Goal: Task Accomplishment & Management: Manage account settings

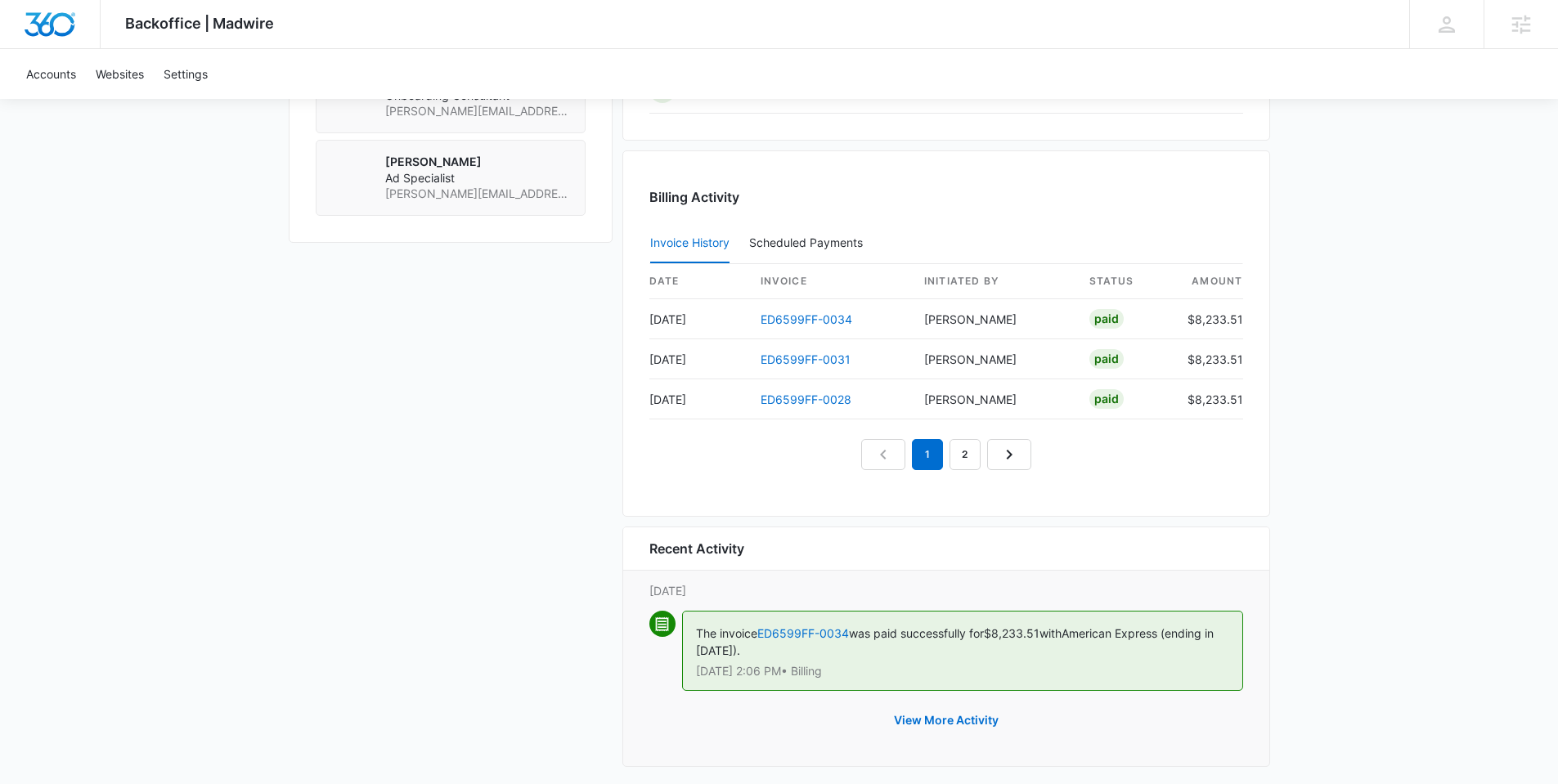
scroll to position [1632, 0]
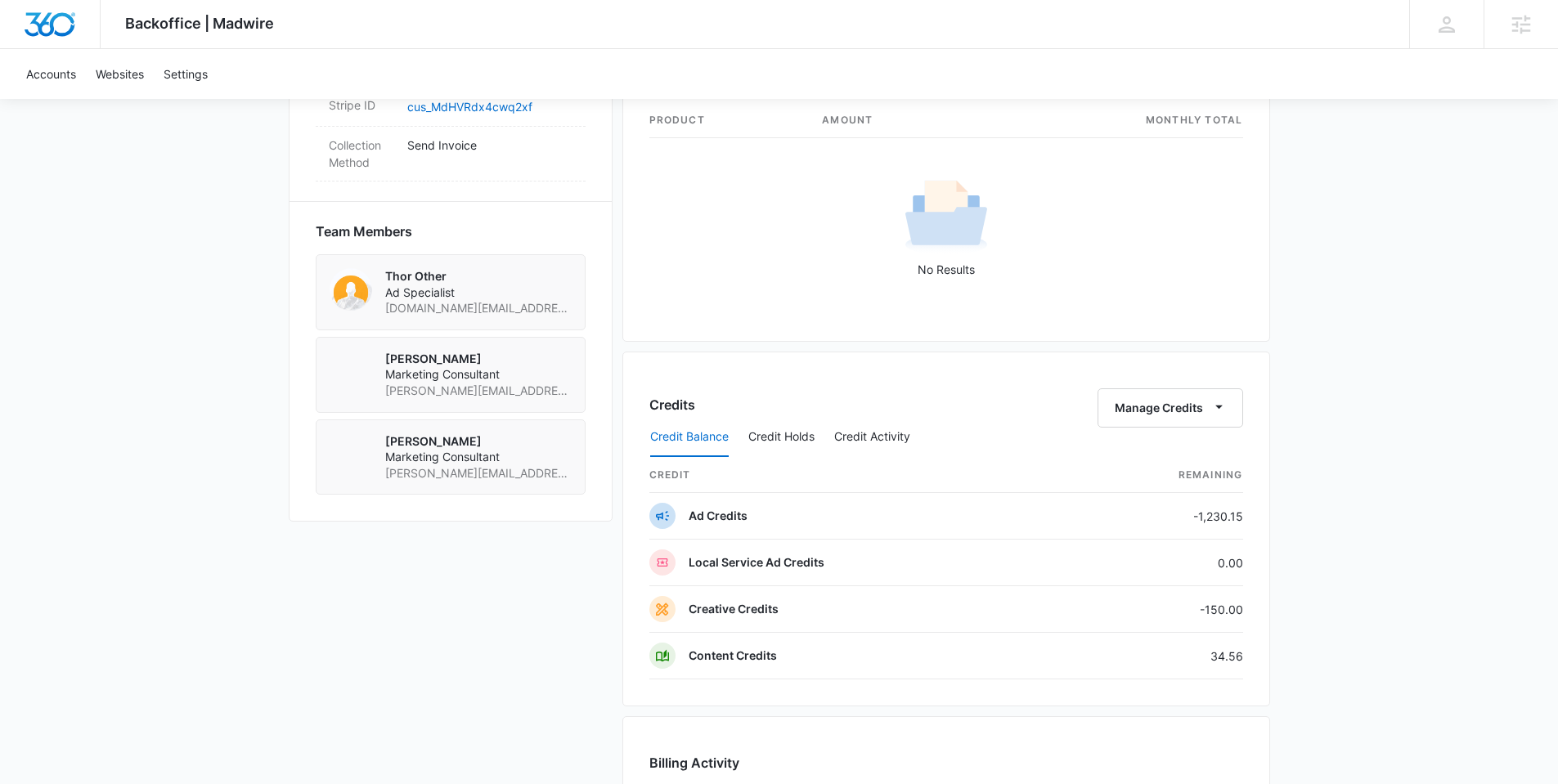
scroll to position [1236, 0]
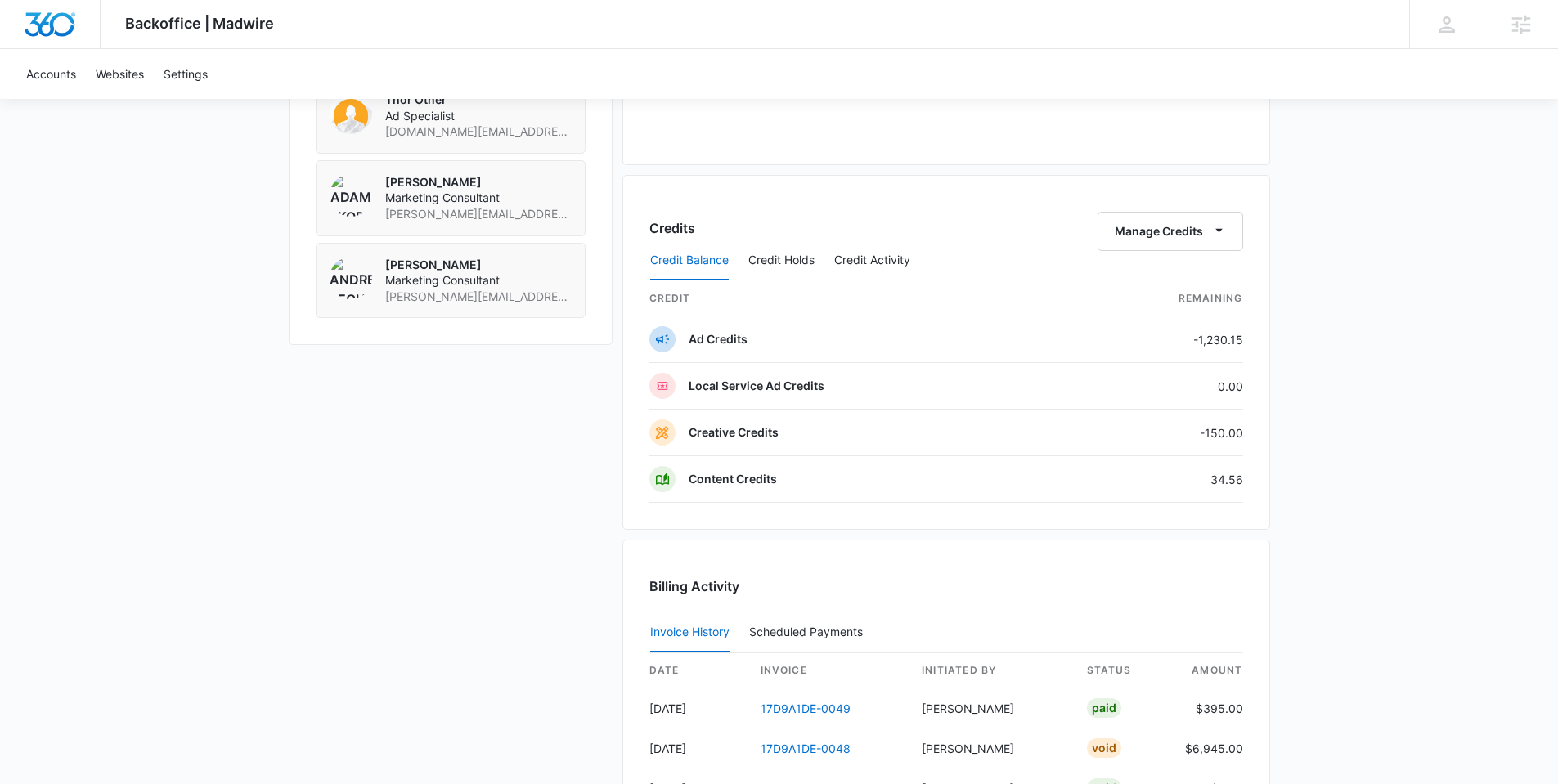
click at [1197, 241] on div "Credit Balance Credit Holds Credit Activity" at bounding box center [946, 261] width 594 height 41
click at [1200, 230] on button "Manage Credits" at bounding box center [1170, 232] width 146 height 39
click at [1198, 279] on div "Transfer Credits" at bounding box center [1161, 284] width 86 height 12
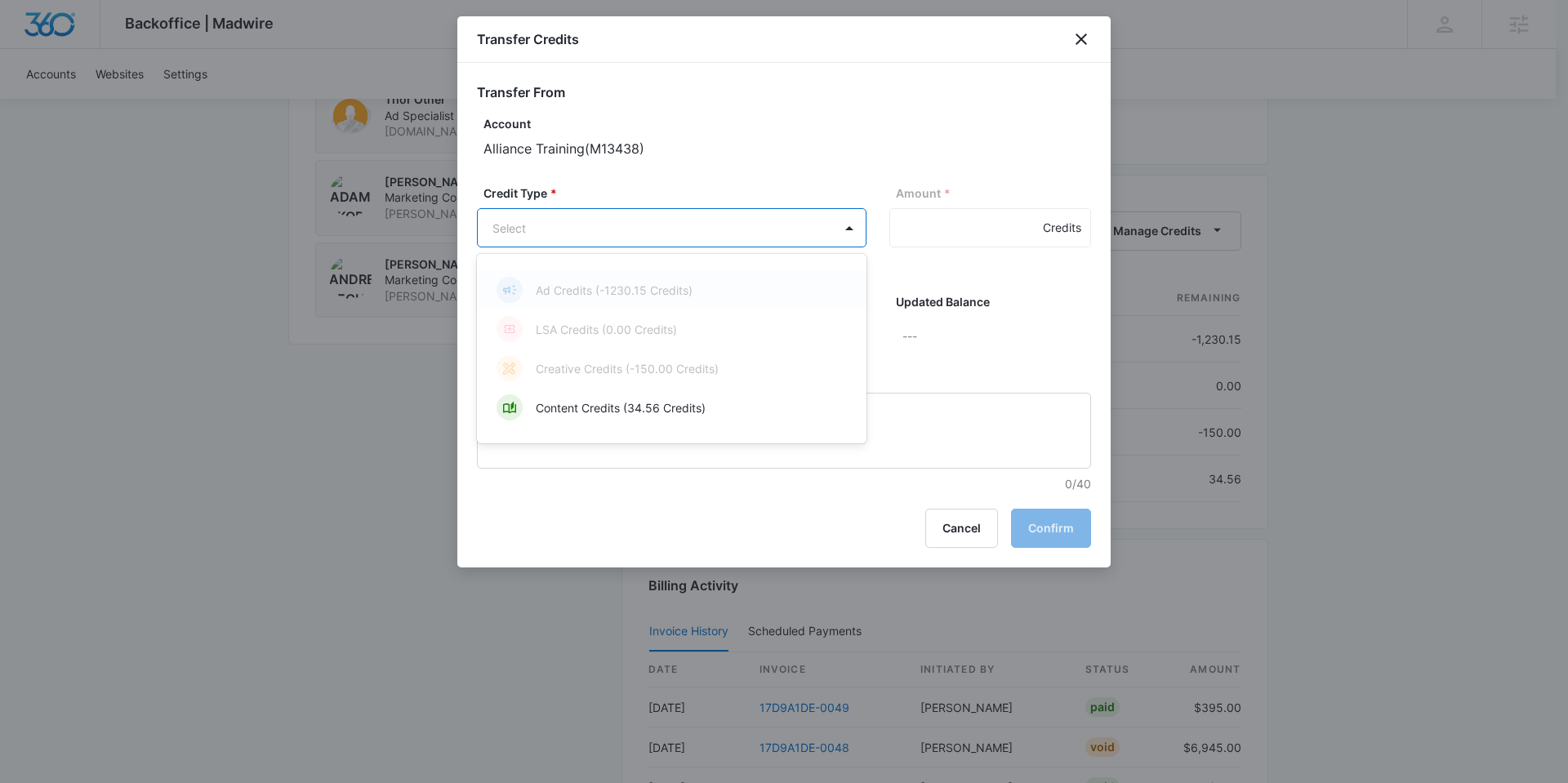
click at [732, 400] on div "Content Credits (34.56 Credits)" at bounding box center [670, 407] width 347 height 26
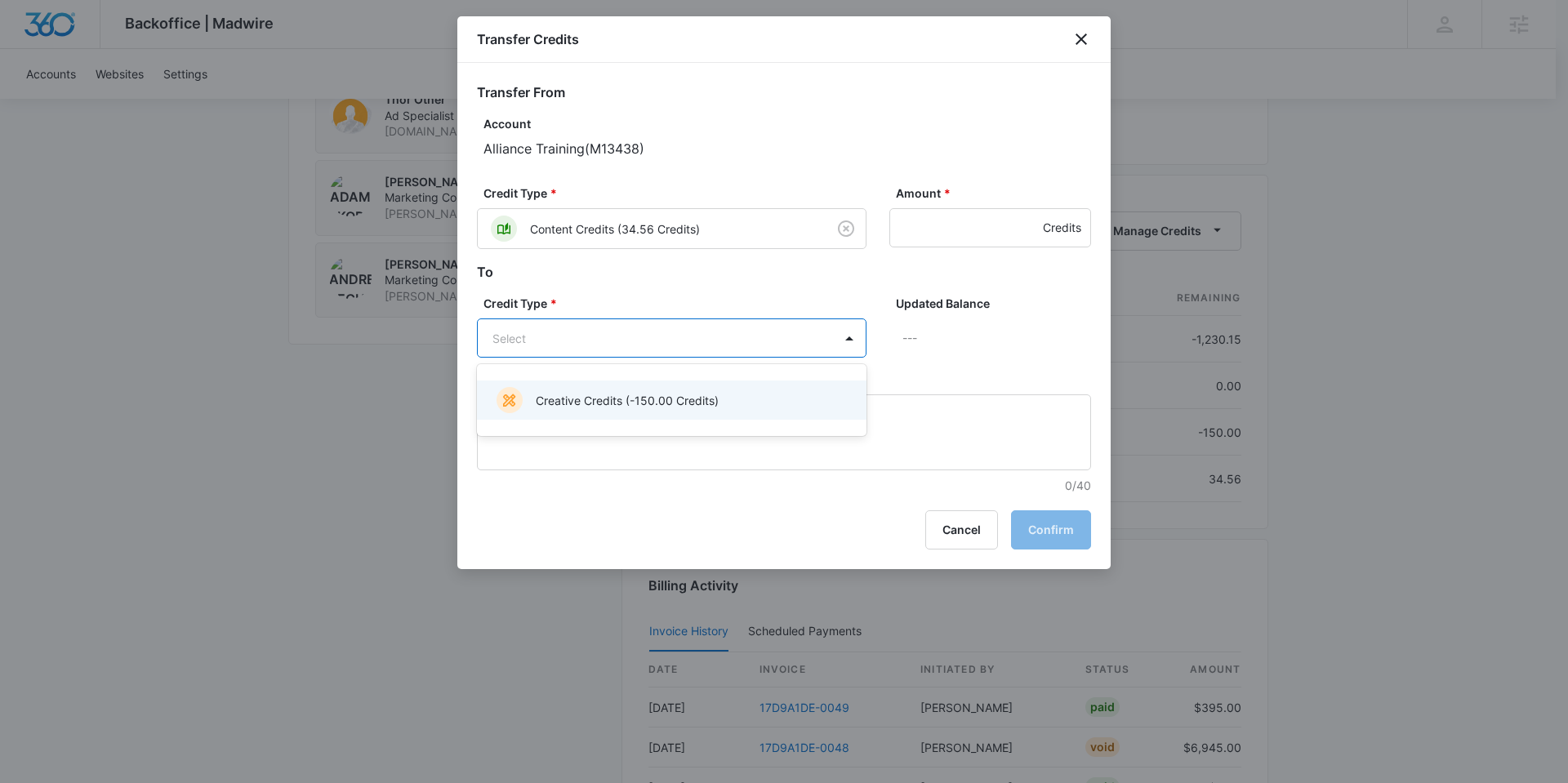
click at [764, 400] on div "Creative Credits (-150.00 Credits)" at bounding box center [670, 400] width 347 height 26
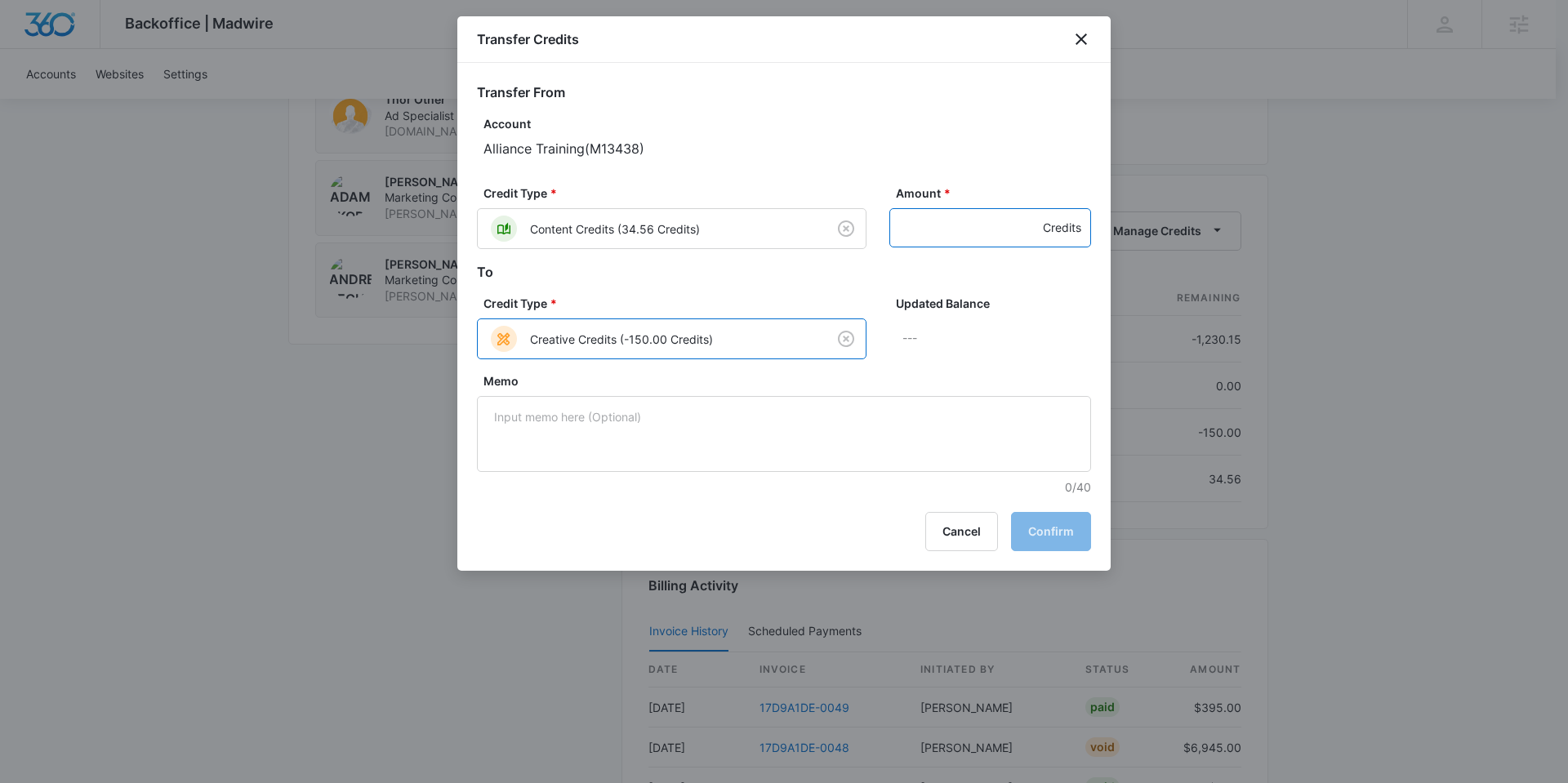
click at [976, 213] on input "Amount *" at bounding box center [991, 228] width 202 height 39
type input "34.56"
click at [1081, 541] on button "Confirm" at bounding box center [1051, 532] width 80 height 39
